Goal: Register for event/course

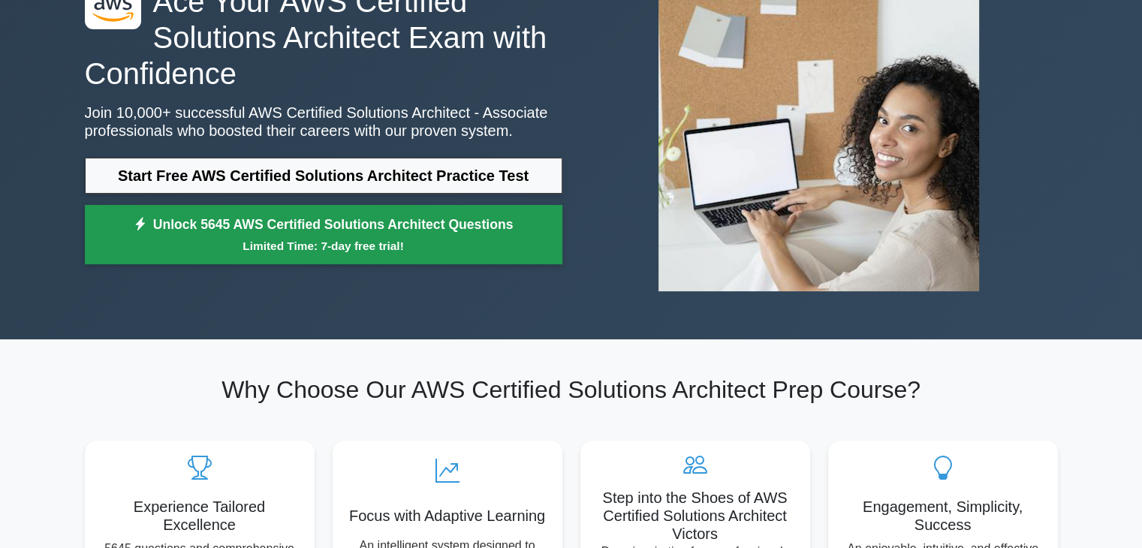
scroll to position [150, 0]
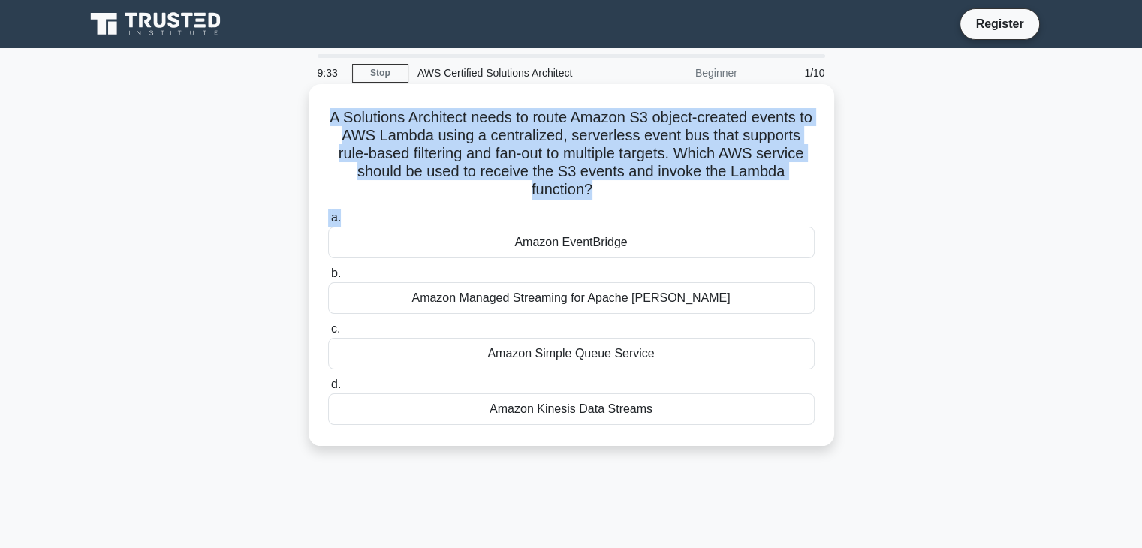
drag, startPoint x: 625, startPoint y: 207, endPoint x: 324, endPoint y: 124, distance: 311.7
click at [324, 124] on div "A Solutions Architect needs to route Amazon S3 object-created events to AWS Lam…" at bounding box center [572, 265] width 514 height 350
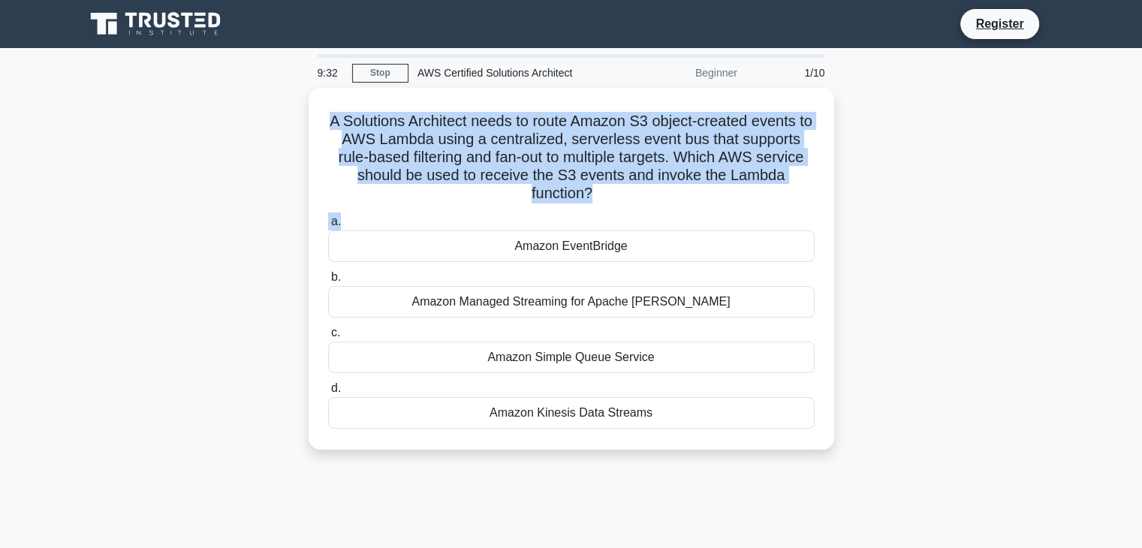
copy div "A Solutions Architect needs to route Amazon S3 object-created events to AWS Lam…"
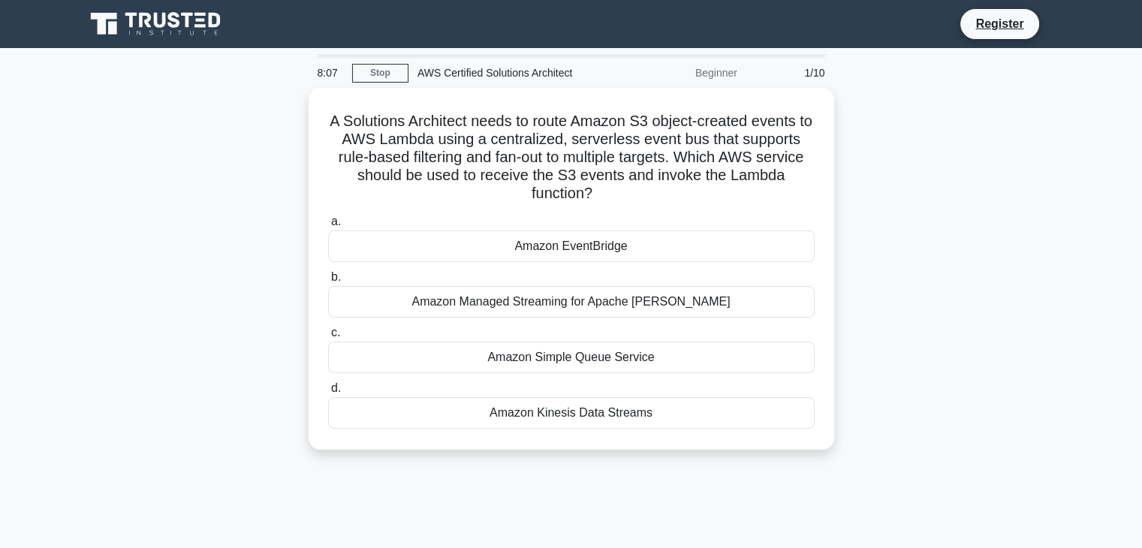
click at [211, 300] on div "A Solutions Architect needs to route Amazon S3 object-created events to AWS Lam…" at bounding box center [571, 278] width 991 height 380
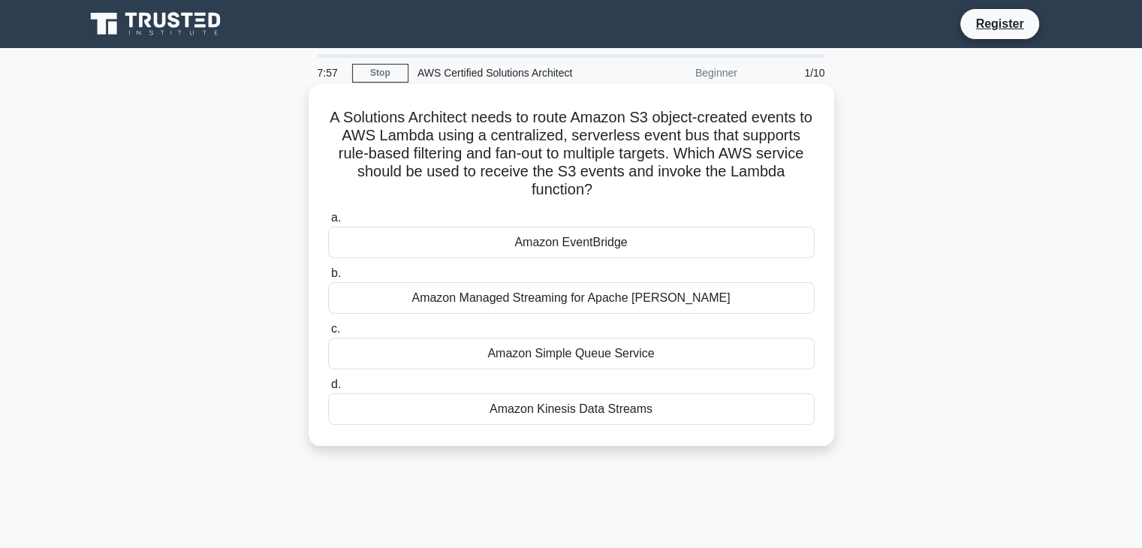
click at [595, 239] on div "Amazon EventBridge" at bounding box center [571, 243] width 487 height 32
click at [328, 223] on input "a. Amazon EventBridge" at bounding box center [328, 218] width 0 height 10
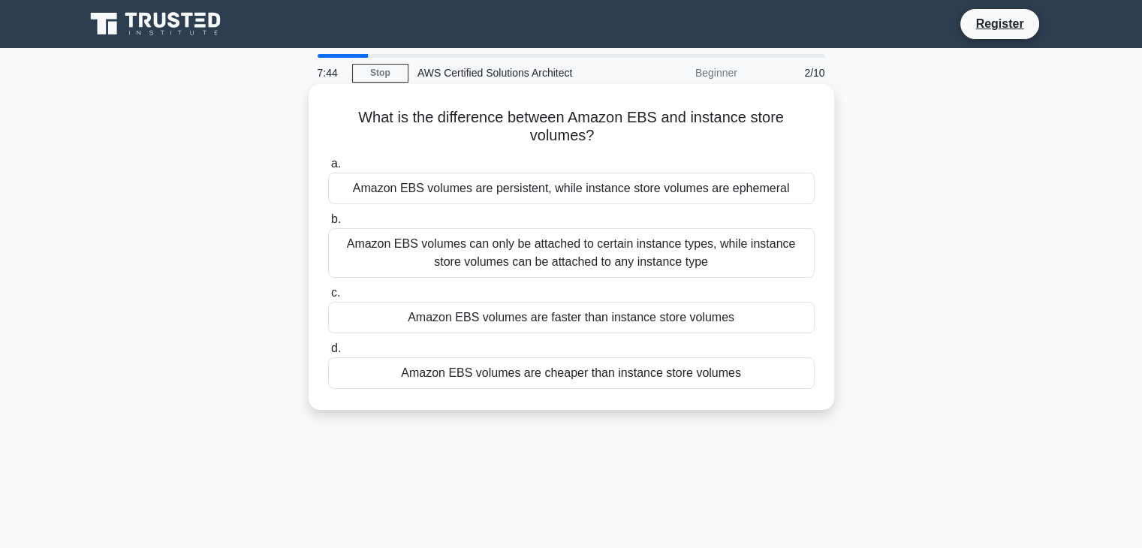
click at [601, 193] on div "Amazon EBS volumes are persistent, while instance store volumes are ephemeral" at bounding box center [571, 189] width 487 height 32
click at [328, 169] on input "a. Amazon EBS volumes are persistent, while instance store volumes are ephemeral" at bounding box center [328, 164] width 0 height 10
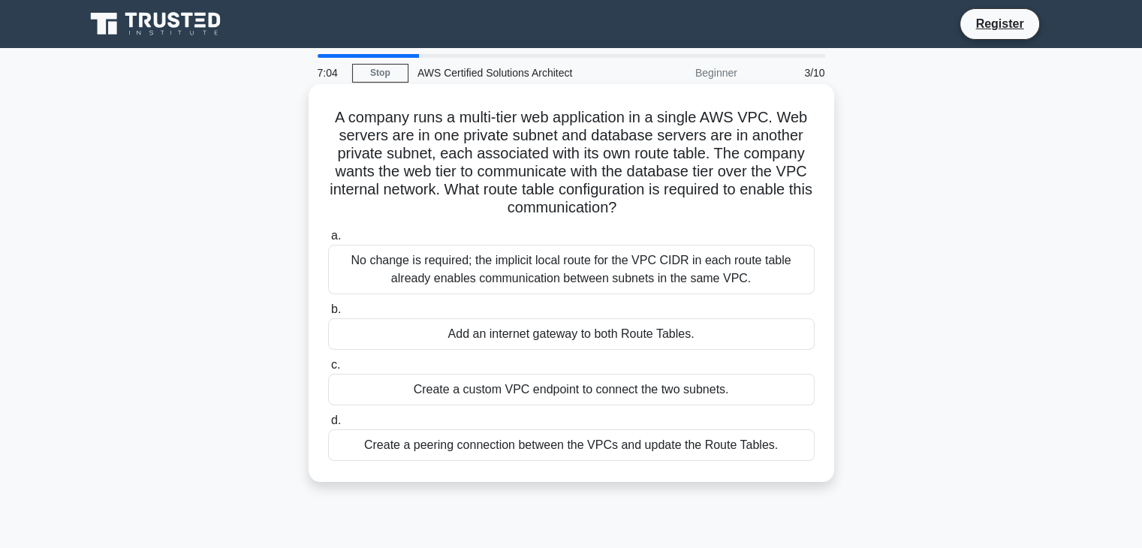
click at [446, 337] on div "Add an internet gateway to both Route Tables." at bounding box center [571, 334] width 487 height 32
click at [328, 315] on input "b. Add an internet gateway to both Route Tables." at bounding box center [328, 310] width 0 height 10
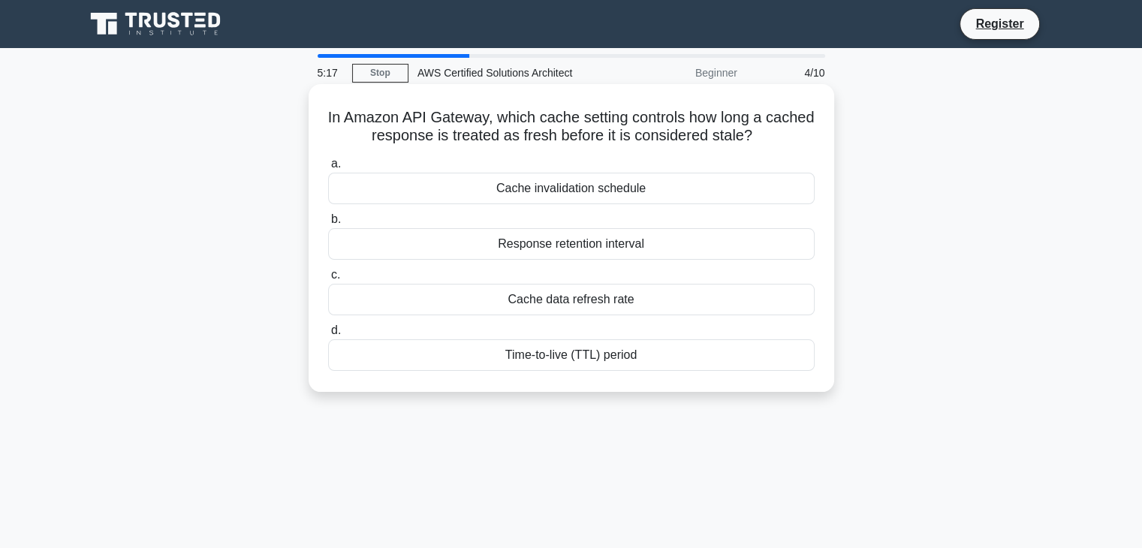
click at [582, 359] on div "Time-to-live (TTL) period" at bounding box center [571, 355] width 487 height 32
click at [328, 336] on input "d. Time-to-live (TTL) period" at bounding box center [328, 331] width 0 height 10
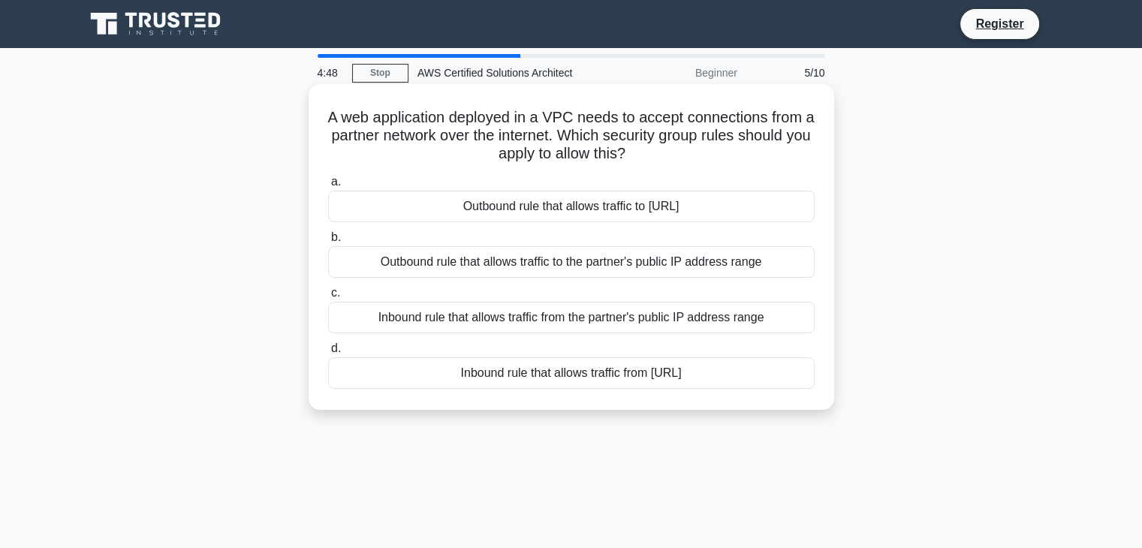
click at [664, 318] on div "Inbound rule that allows traffic from the partner's public IP address range" at bounding box center [571, 318] width 487 height 32
click at [328, 298] on input "c. Inbound rule that allows traffic from the partner's public IP address range" at bounding box center [328, 293] width 0 height 10
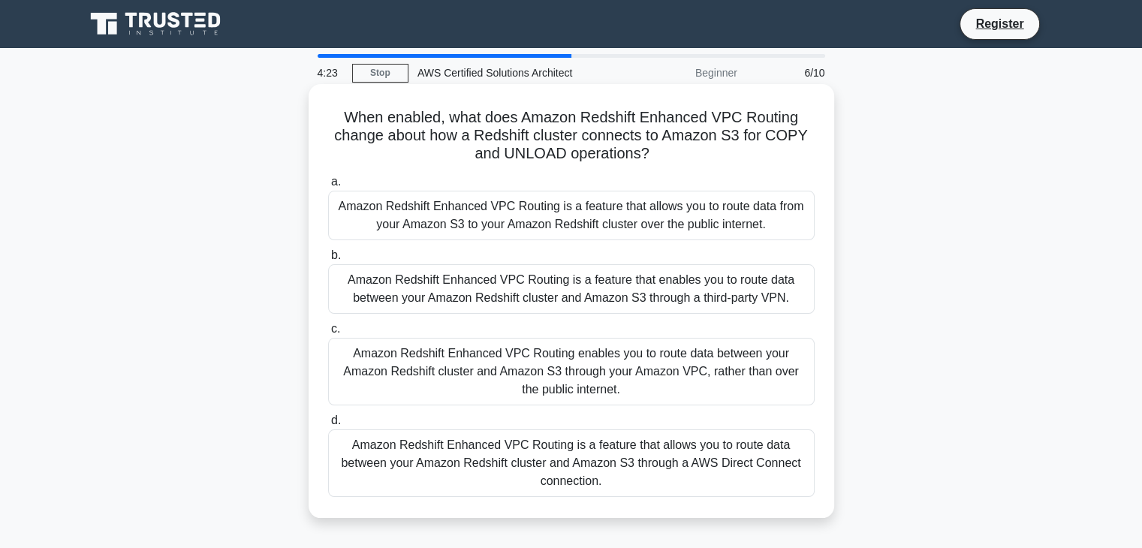
click at [442, 220] on div "Amazon Redshift Enhanced VPC Routing is a feature that allows you to route data…" at bounding box center [571, 216] width 487 height 50
click at [328, 187] on input "a. Amazon Redshift Enhanced VPC Routing is a feature that allows you to route d…" at bounding box center [328, 182] width 0 height 10
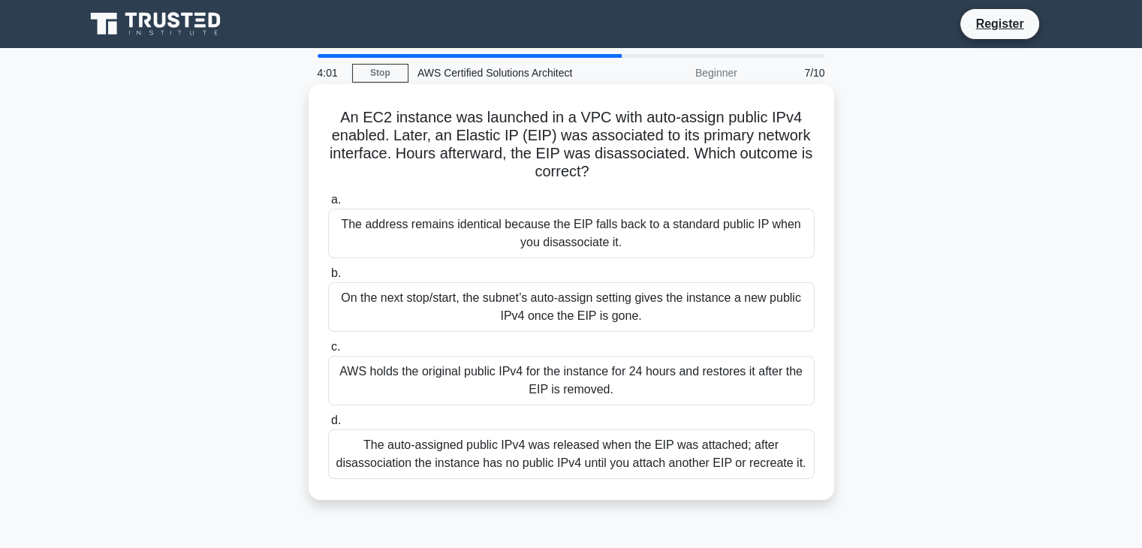
click at [472, 236] on div "The address remains identical because the EIP falls back to a standard public I…" at bounding box center [571, 234] width 487 height 50
click at [328, 205] on input "a. The address remains identical because the EIP falls back to a standard publi…" at bounding box center [328, 200] width 0 height 10
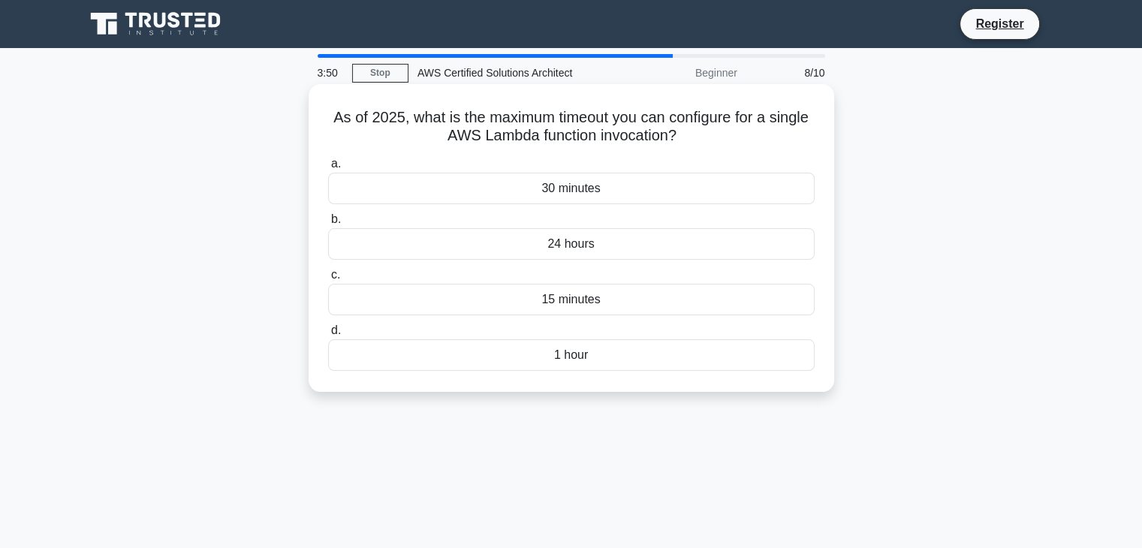
click at [523, 301] on div "15 minutes" at bounding box center [571, 300] width 487 height 32
click at [328, 280] on input "c. 15 minutes" at bounding box center [328, 275] width 0 height 10
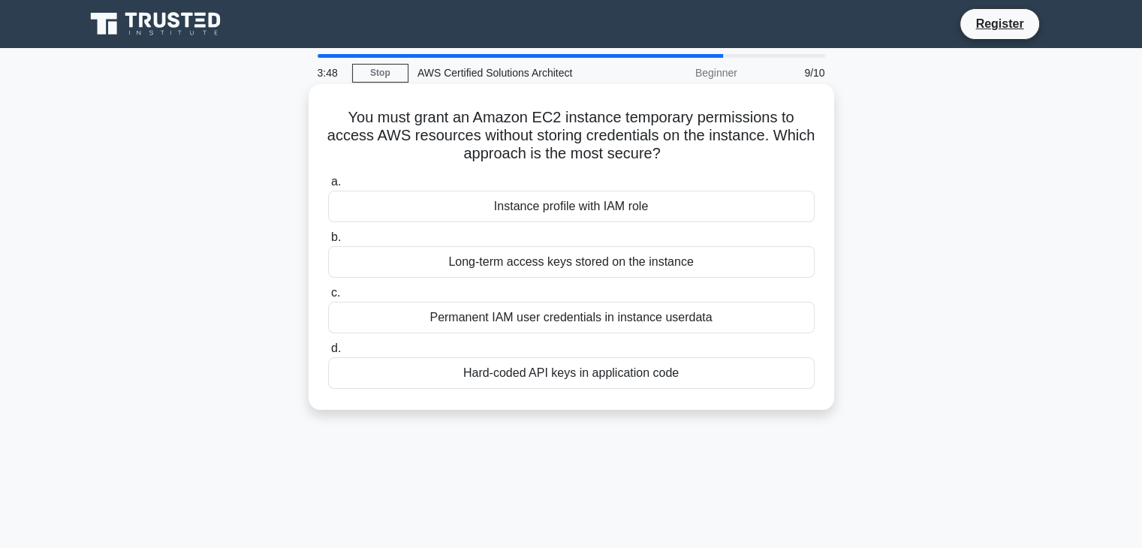
click at [518, 209] on div "Instance profile with IAM role" at bounding box center [571, 207] width 487 height 32
click at [328, 187] on input "a. Instance profile with IAM role" at bounding box center [328, 182] width 0 height 10
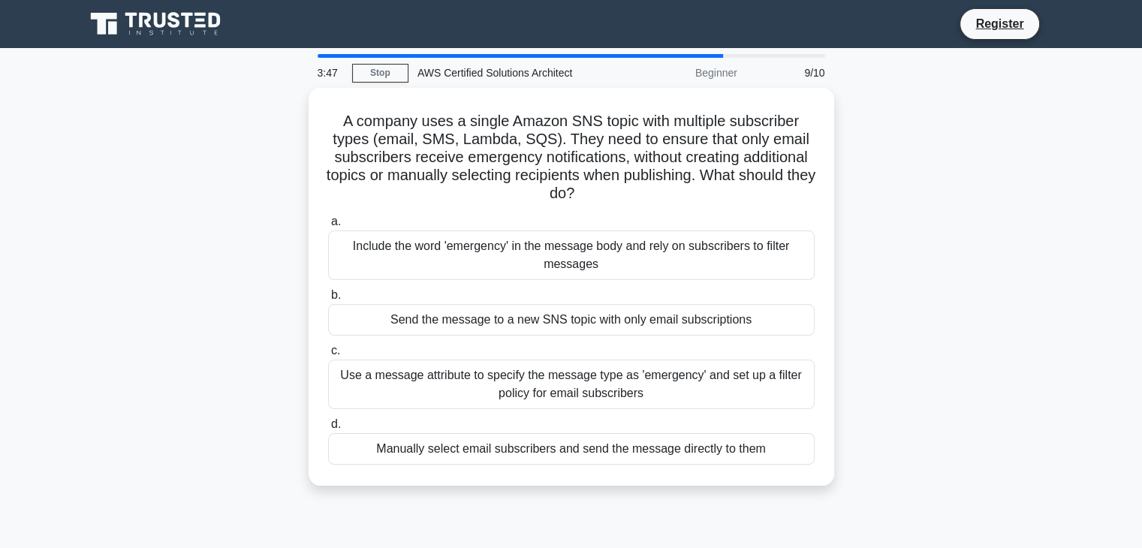
click at [518, 209] on div "A company uses a single Amazon SNS topic with multiple subscriber types (email,…" at bounding box center [572, 287] width 514 height 386
click at [518, 209] on div "a. Include the word 'emergency' in the message body and rely on subscribers to …" at bounding box center [571, 338] width 505 height 258
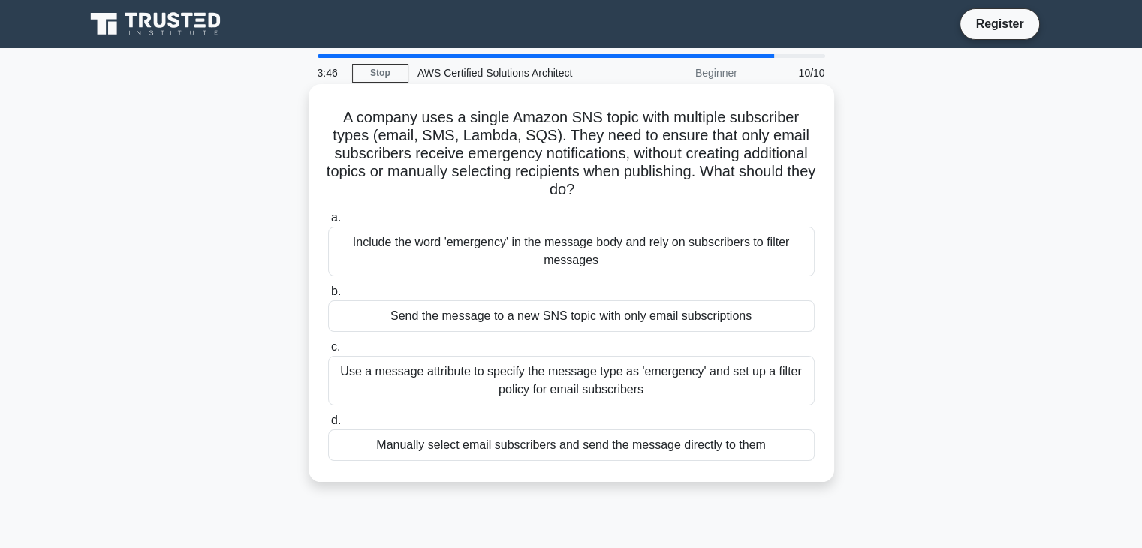
click at [526, 249] on div "Include the word 'emergency' in the message body and rely on subscribers to fil…" at bounding box center [571, 252] width 487 height 50
click at [328, 223] on input "a. Include the word 'emergency' in the message body and rely on subscribers to …" at bounding box center [328, 218] width 0 height 10
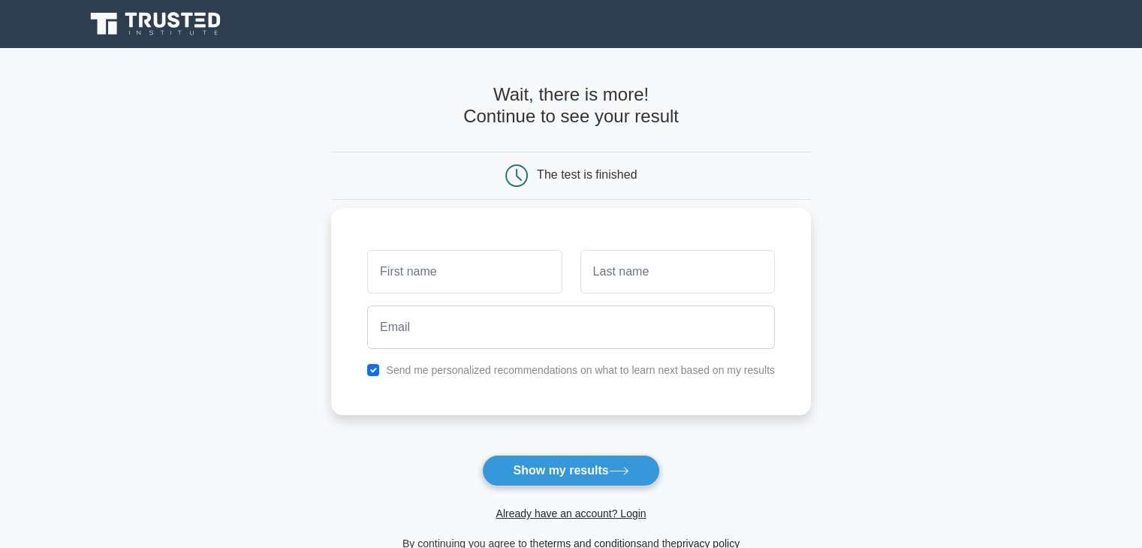
click at [514, 280] on input "text" at bounding box center [464, 272] width 194 height 44
type input "n"
type input "muhammad"
type input "noman"
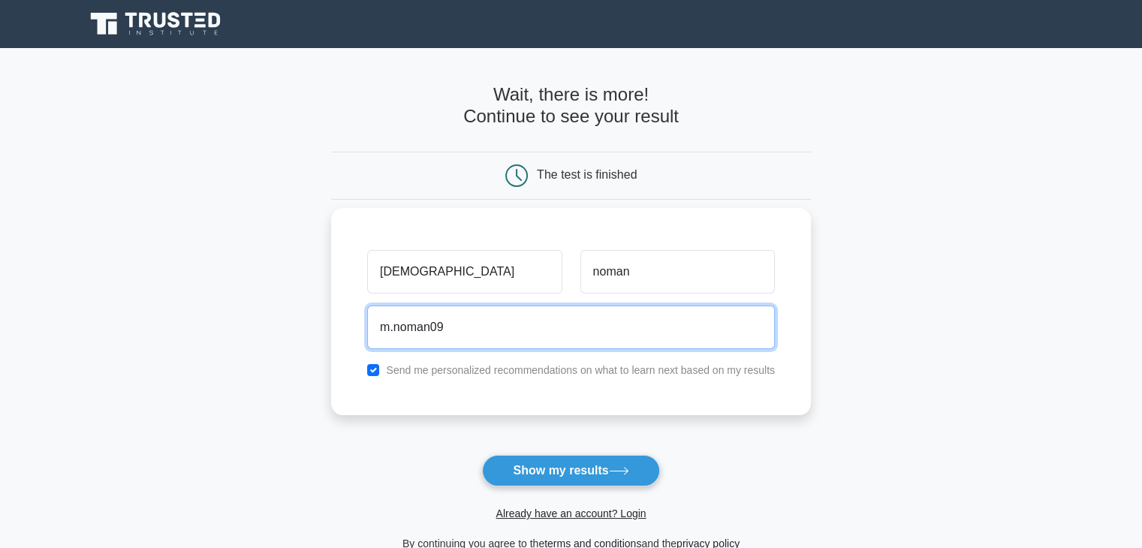
type input "m.noman094"
type input "noman.devops.tafsol@gmail.com"
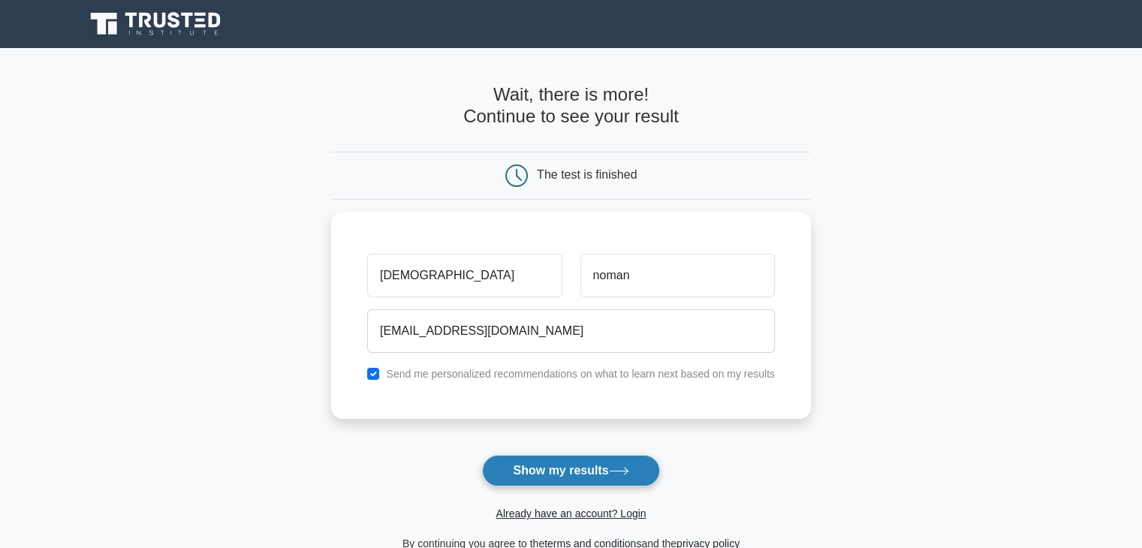
click at [529, 466] on button "Show my results" at bounding box center [570, 471] width 177 height 32
